Goal: Task Accomplishment & Management: Manage account settings

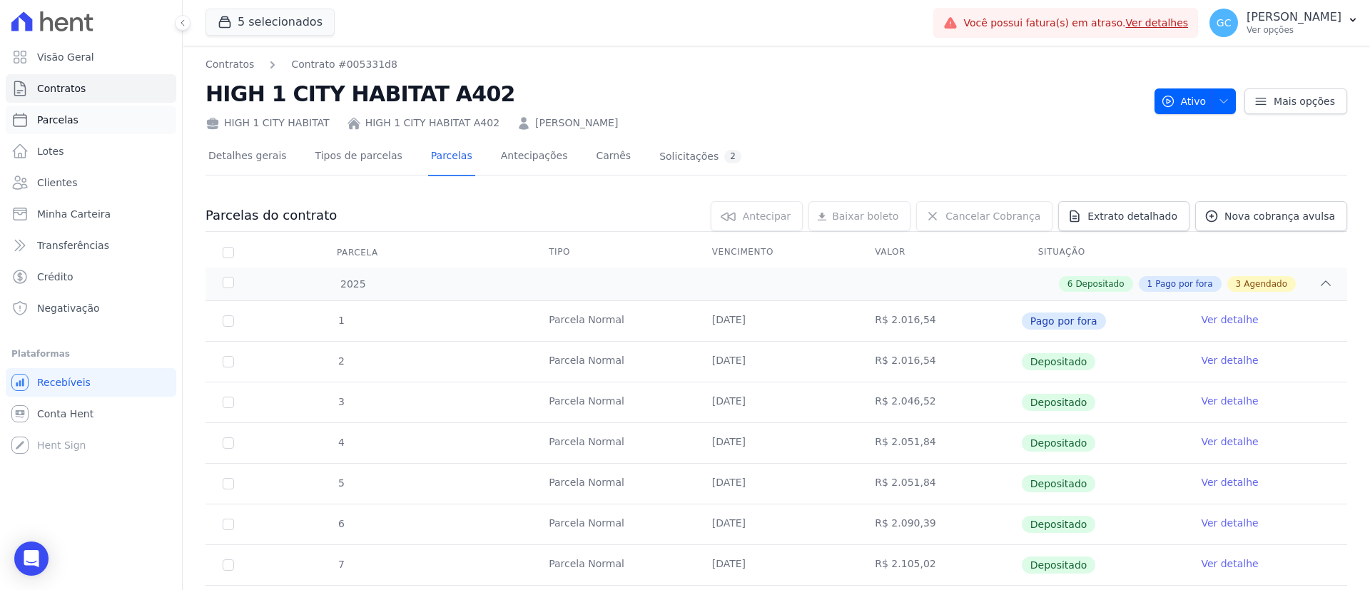
click at [67, 131] on link "Parcelas" at bounding box center [91, 120] width 170 height 29
select select
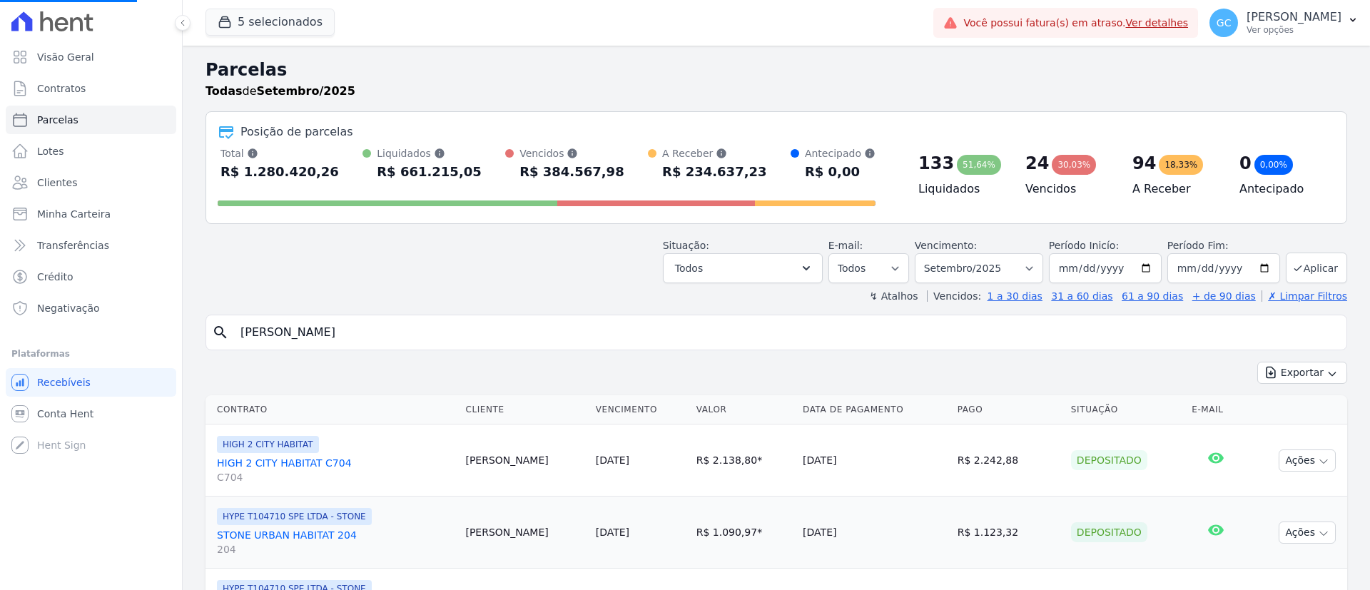
click at [478, 348] on div "search [PERSON_NAME]" at bounding box center [775, 333] width 1141 height 36
drag, startPoint x: 506, startPoint y: 329, endPoint x: 0, endPoint y: 299, distance: 506.6
click at [0, 302] on div "Visão Geral Contratos [GEOGRAPHIC_DATA] Lotes Clientes Minha Carteira Transferê…" at bounding box center [685, 295] width 1370 height 590
select select
click at [454, 334] on input "search" at bounding box center [786, 332] width 1108 height 29
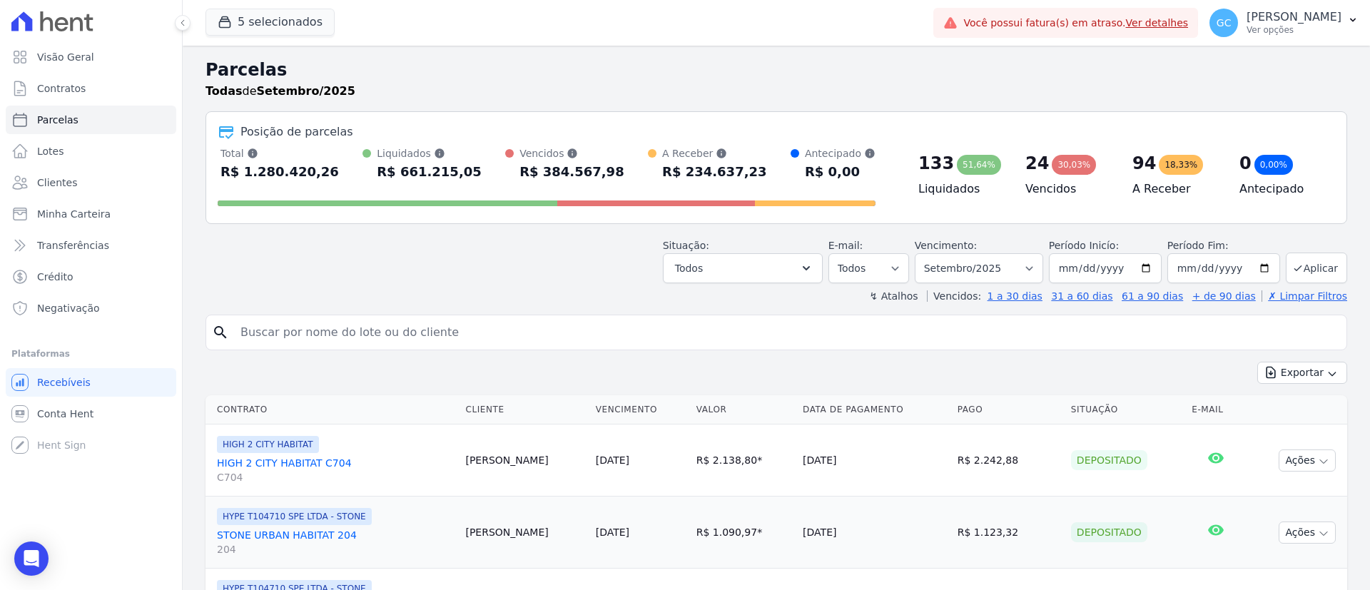
paste input "[PERSON_NAME]"
type input "[PERSON_NAME]"
select select
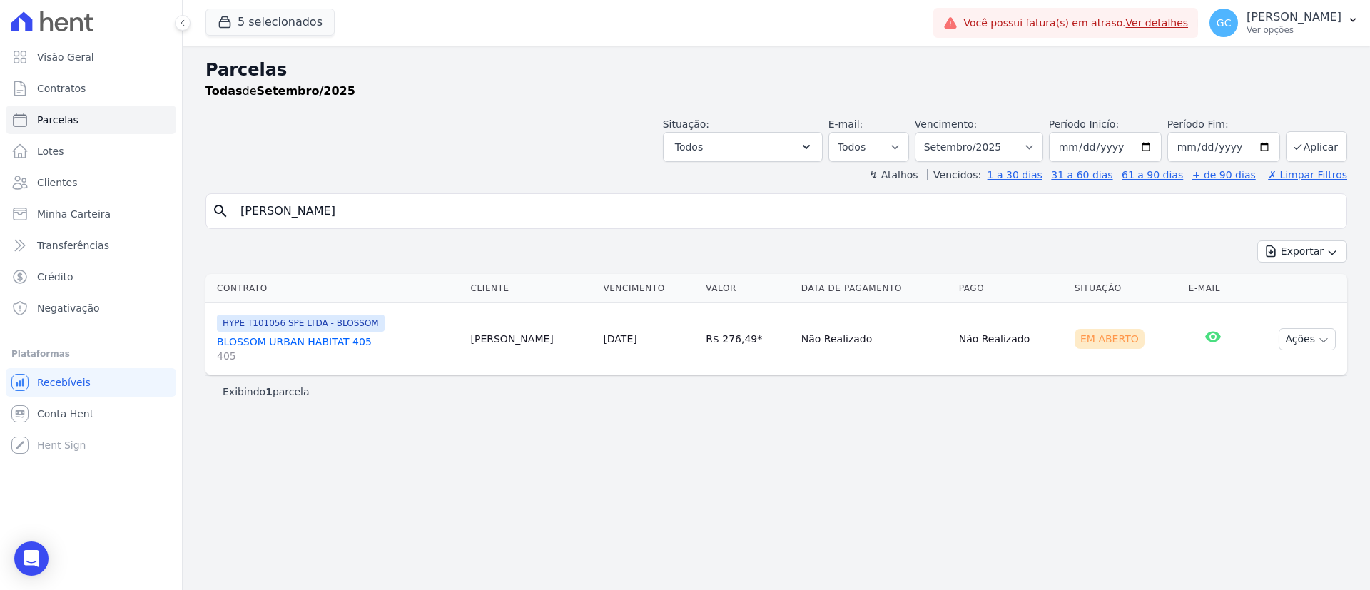
click at [322, 348] on link "BLOSSOM URBAN HABITAT 405 405" at bounding box center [338, 349] width 243 height 29
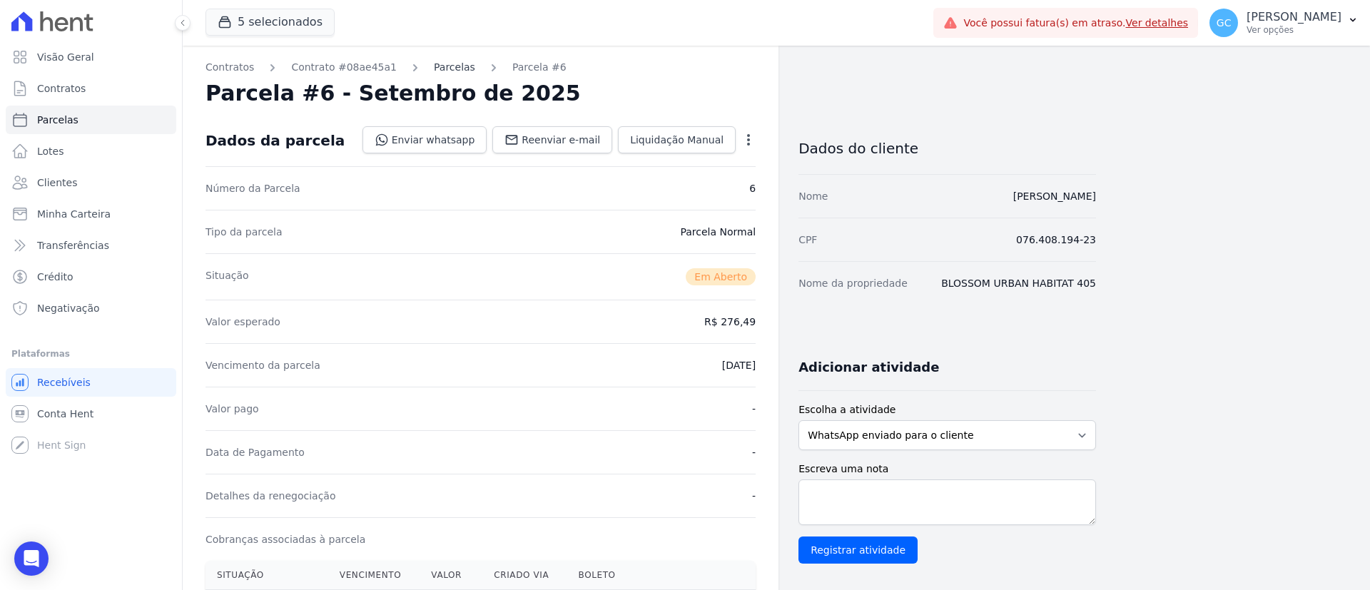
click at [434, 69] on link "Parcelas" at bounding box center [454, 67] width 41 height 15
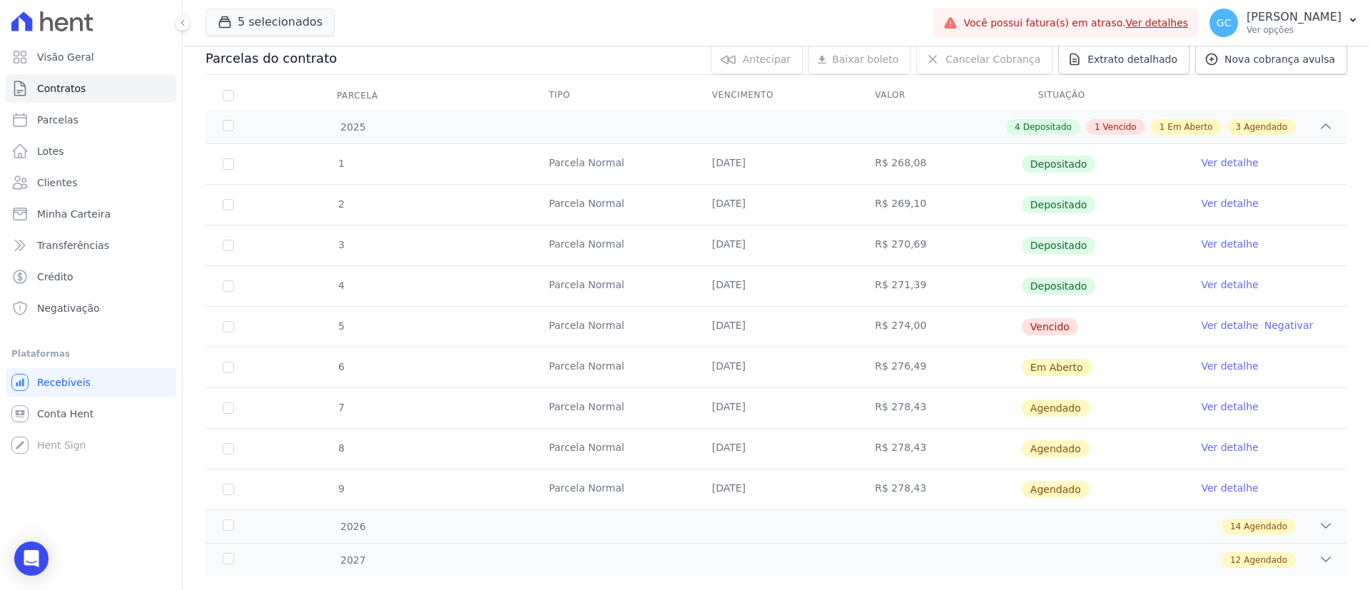
scroll to position [186, 0]
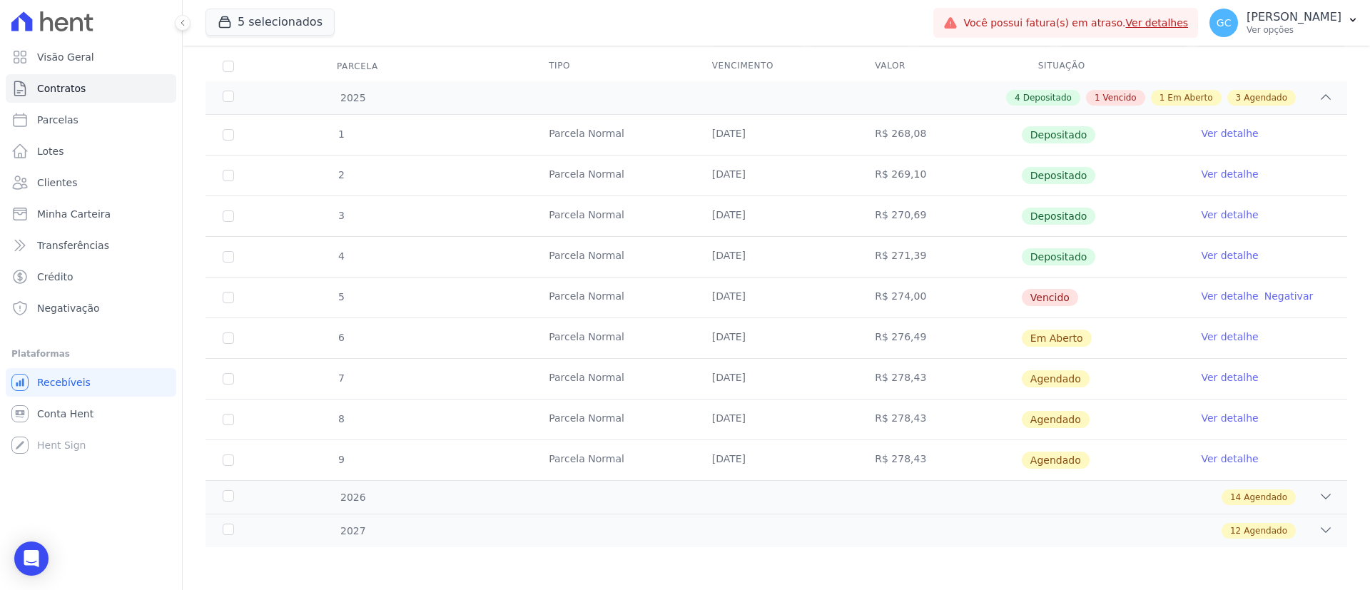
click at [1217, 297] on link "Ver detalhe" at bounding box center [1229, 296] width 57 height 14
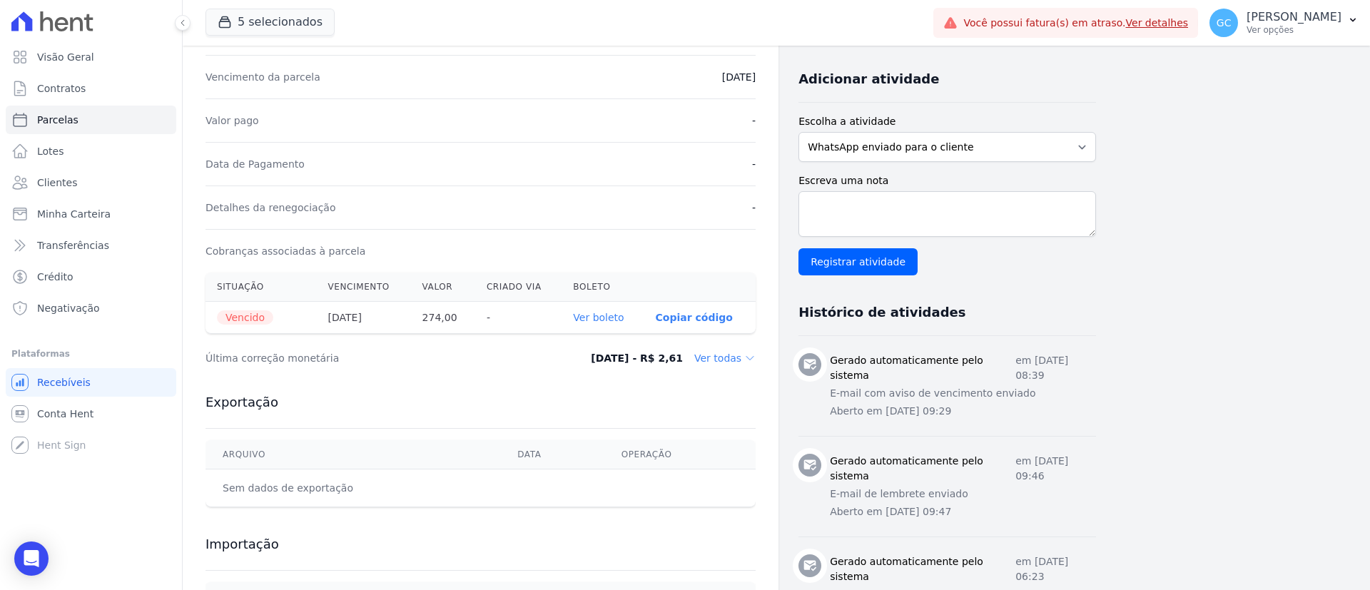
scroll to position [321, 0]
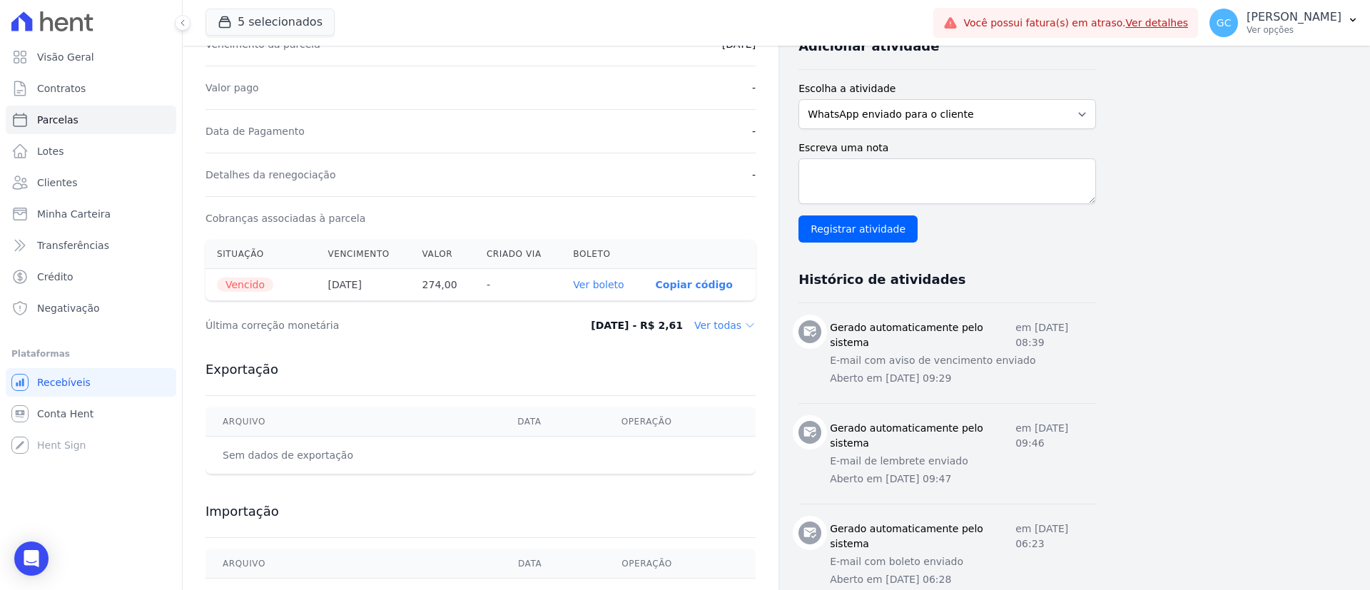
click at [601, 284] on link "Ver boleto" at bounding box center [598, 284] width 51 height 11
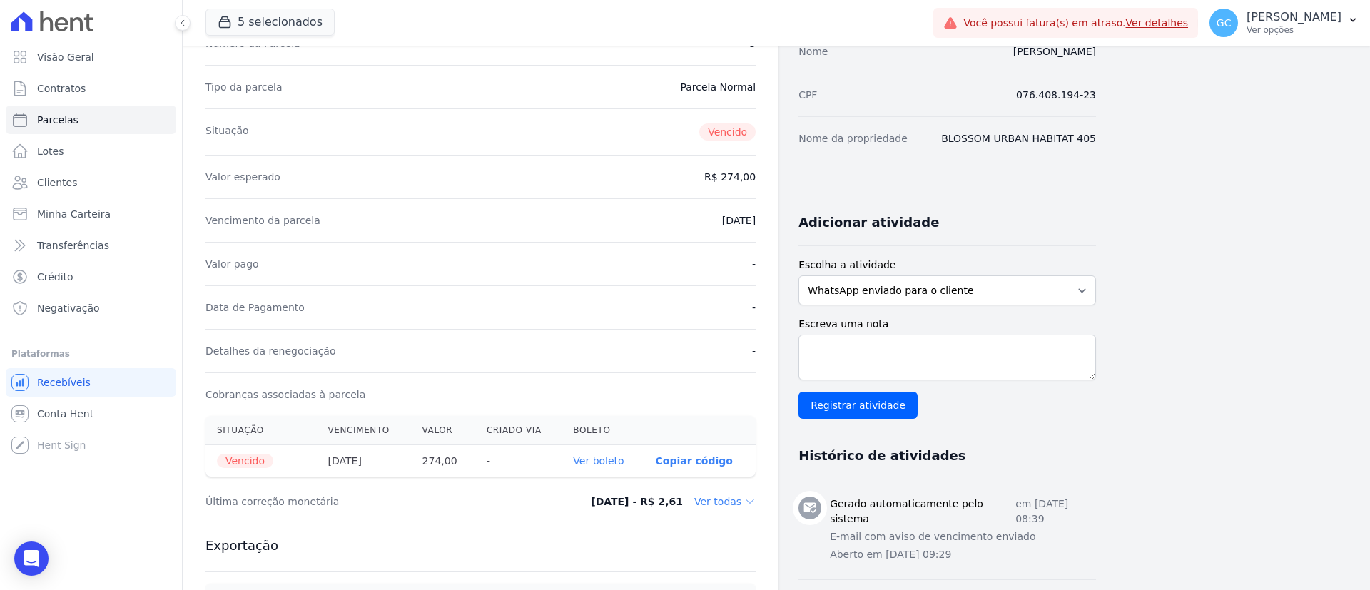
scroll to position [0, 0]
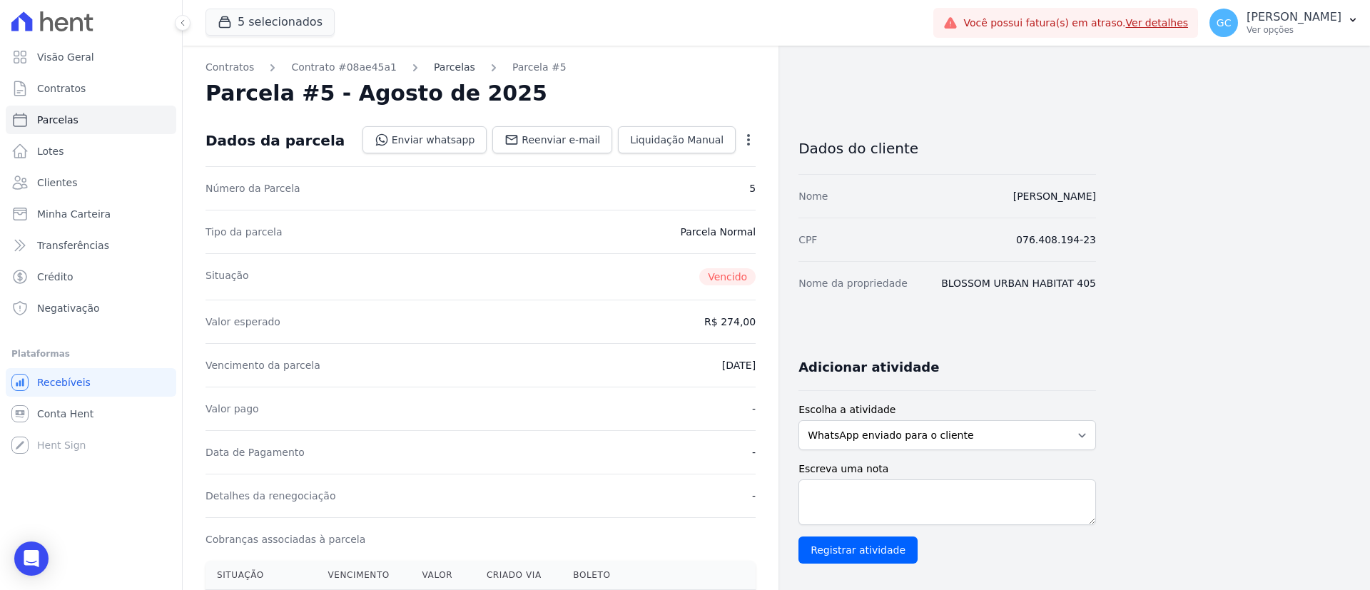
click at [434, 67] on link "Parcelas" at bounding box center [454, 67] width 41 height 15
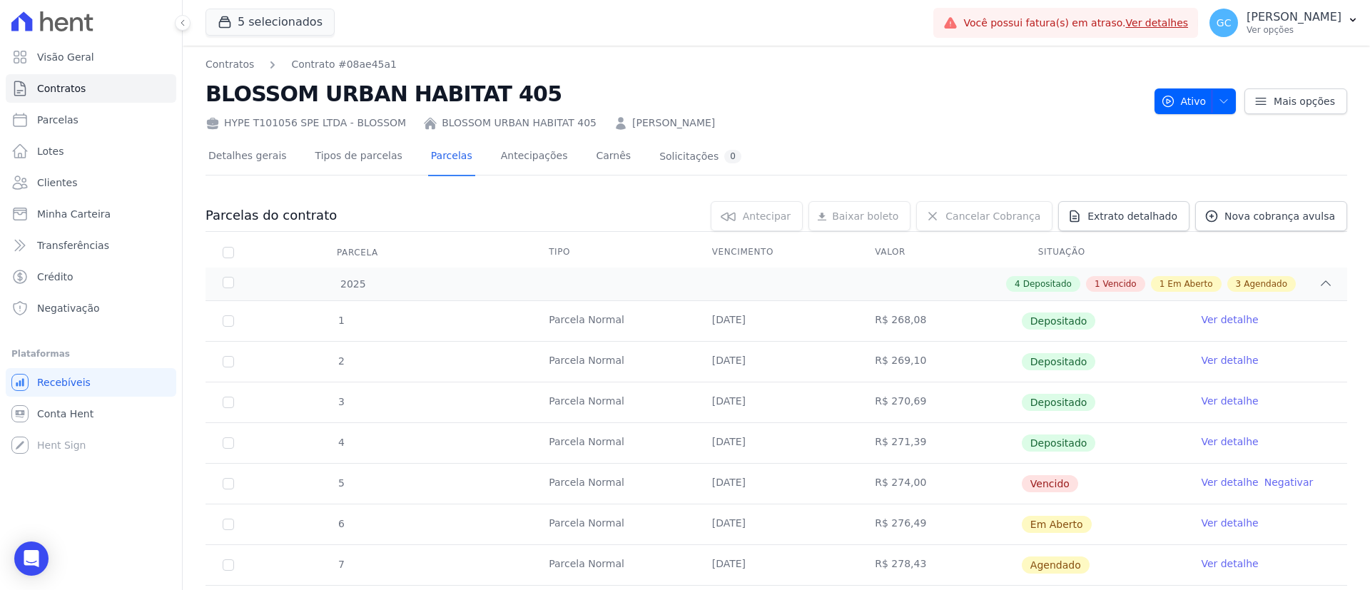
click at [1202, 523] on link "Ver detalhe" at bounding box center [1229, 523] width 57 height 14
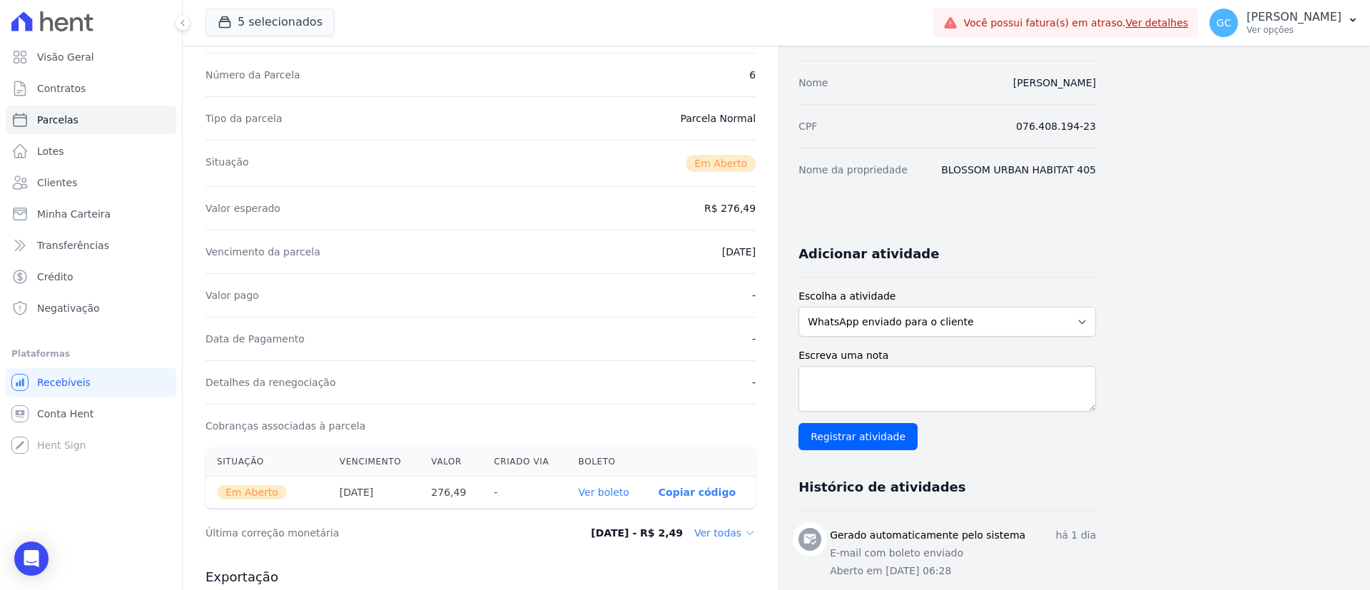
scroll to position [321, 0]
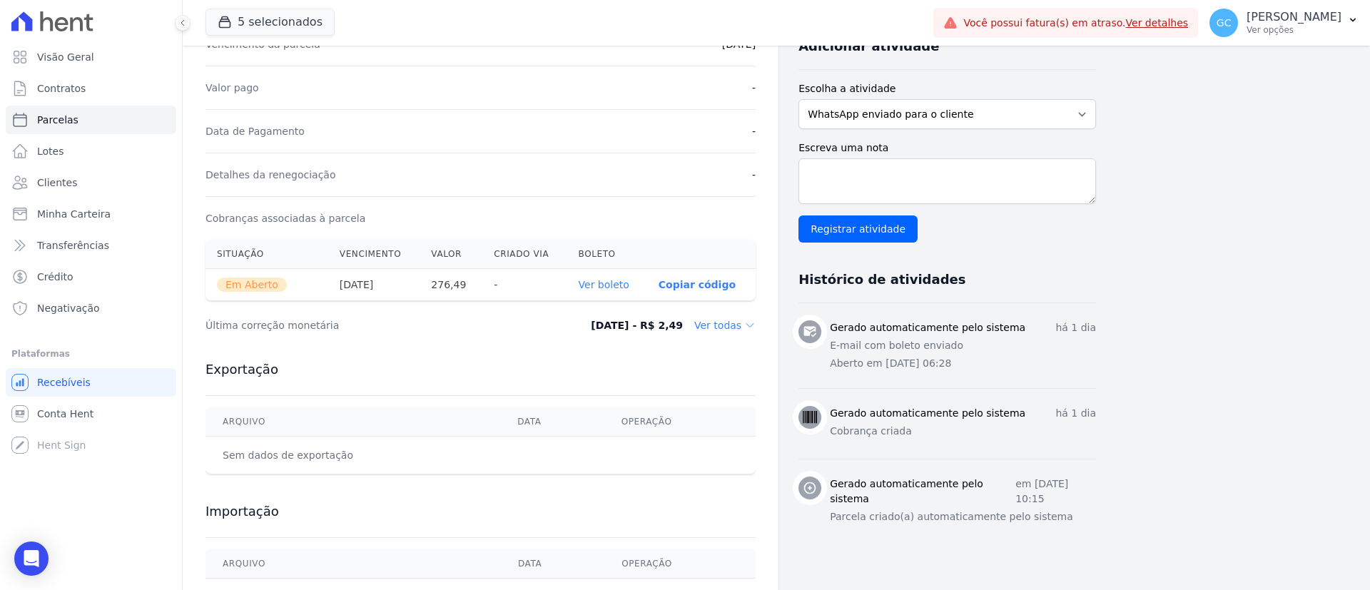
click at [623, 293] on th "Ver boleto" at bounding box center [607, 285] width 80 height 32
click at [616, 286] on link "Ver boleto" at bounding box center [603, 284] width 51 height 11
